Goal: Transaction & Acquisition: Download file/media

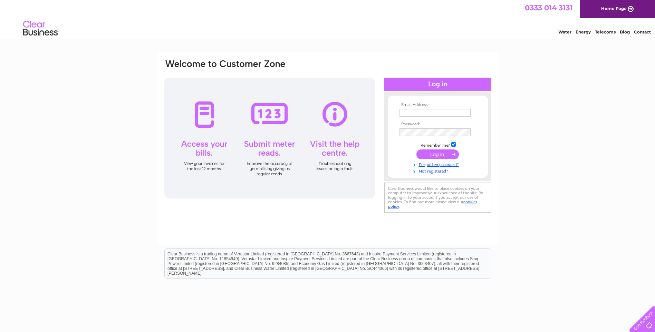
type input "[PERSON_NAME][EMAIL_ADDRESS][DOMAIN_NAME]"
click at [441, 154] on input "submit" at bounding box center [437, 154] width 42 height 10
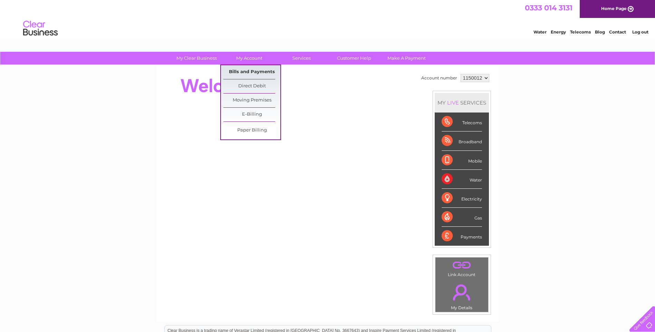
click at [242, 71] on link "Bills and Payments" at bounding box center [251, 72] width 57 height 14
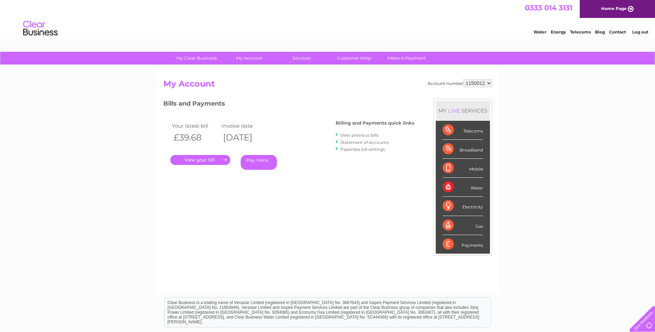
click at [207, 161] on link "." at bounding box center [200, 160] width 60 height 10
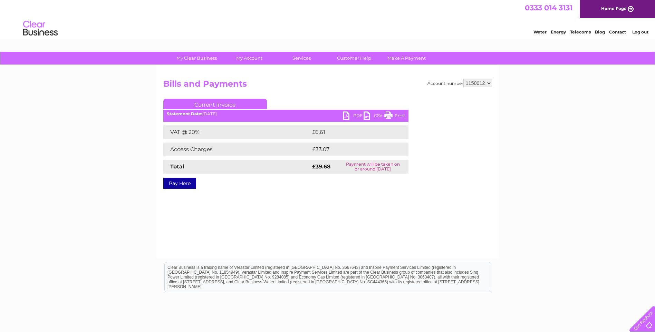
click at [346, 115] on link "PDF" at bounding box center [353, 116] width 21 height 10
